Goal: Task Accomplishment & Management: Use online tool/utility

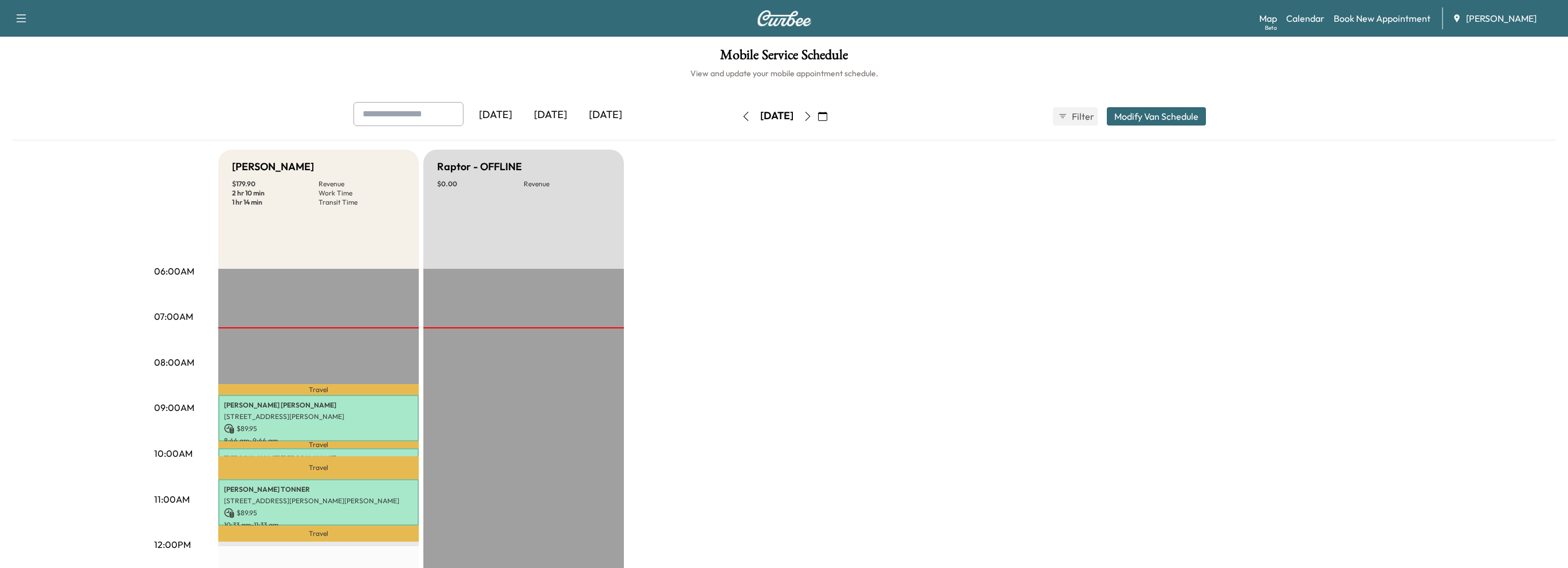
scroll to position [172, 0]
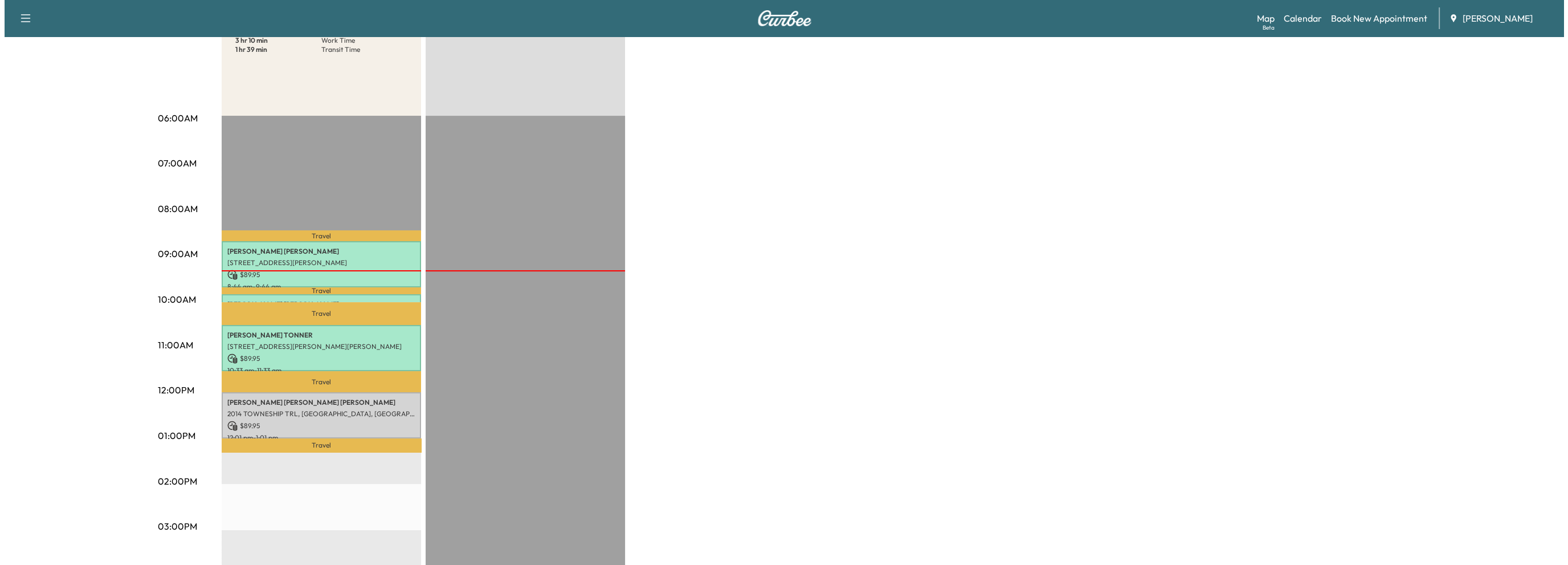
scroll to position [228, 0]
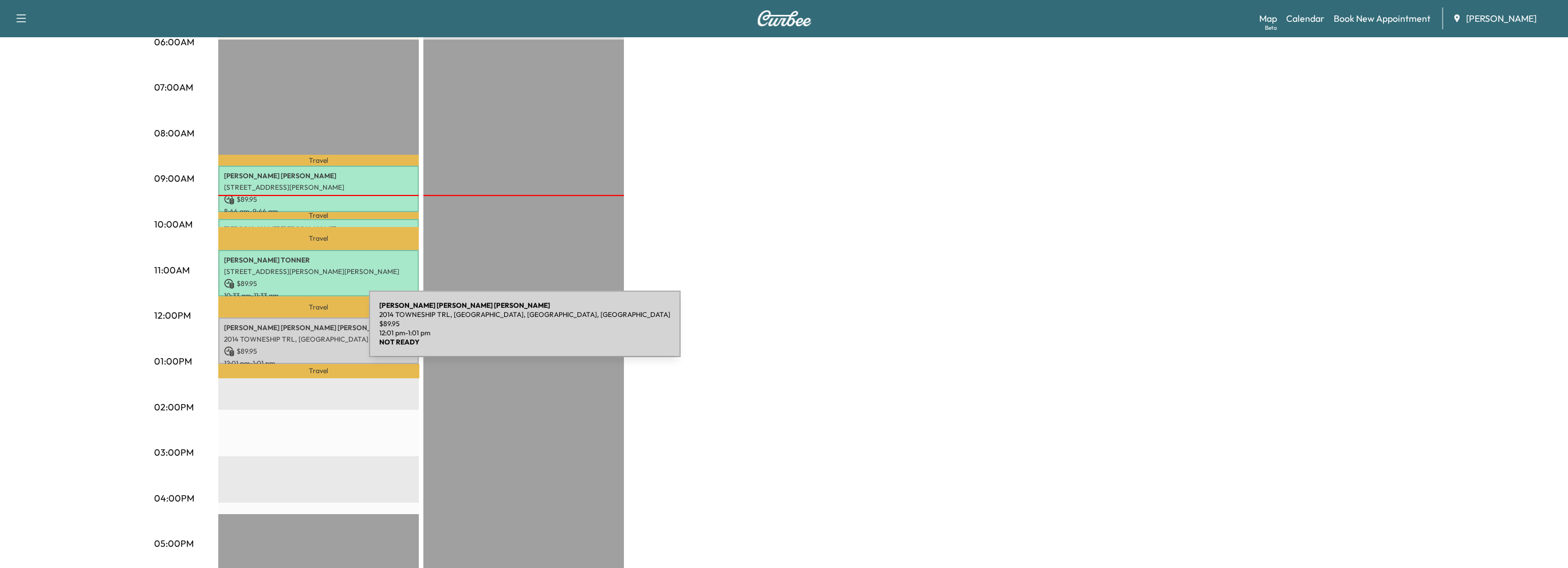
click at [283, 335] on p "2014 TOWNESHIP TRL, [GEOGRAPHIC_DATA], [GEOGRAPHIC_DATA], [GEOGRAPHIC_DATA]" at bounding box center [318, 339] width 189 height 9
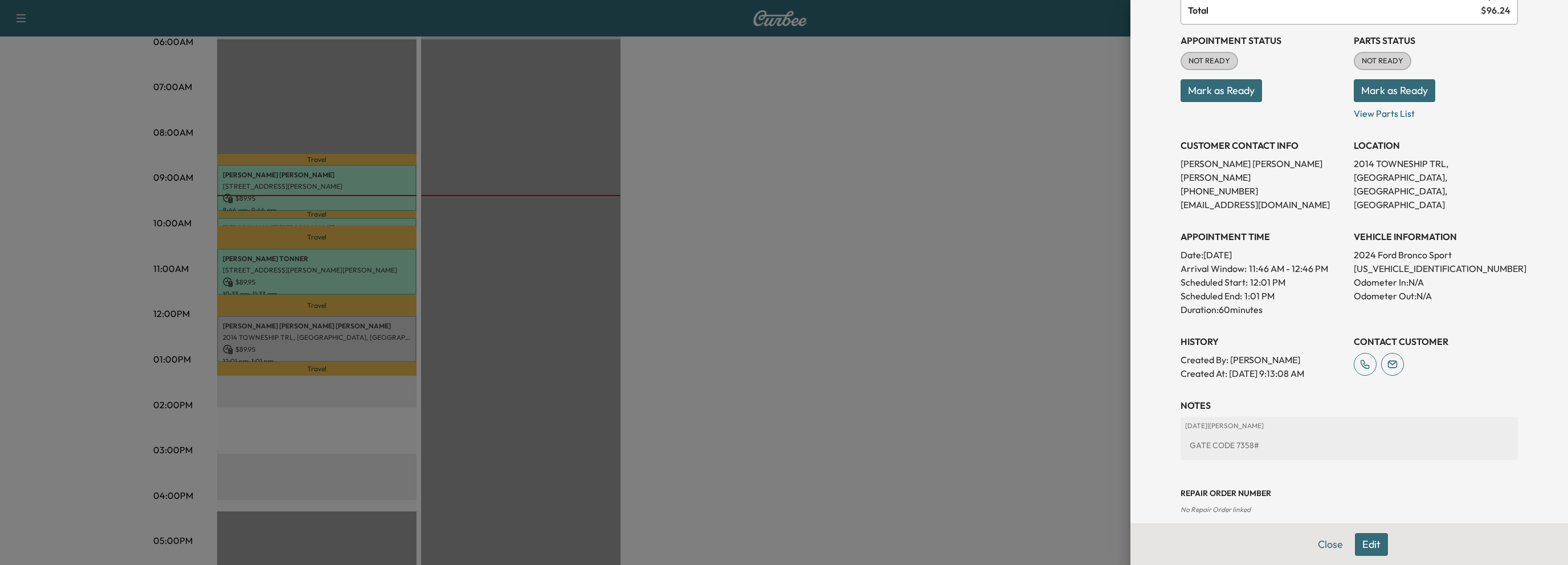
scroll to position [110, 0]
drag, startPoint x: 1346, startPoint y: 253, endPoint x: 1438, endPoint y: 252, distance: 92.0
click at [1438, 262] on p "3FMCR9B69RRF28881" at bounding box center [1436, 268] width 164 height 13
copy p "3FMCR9B69RRF28881"
